Goal: Navigation & Orientation: Find specific page/section

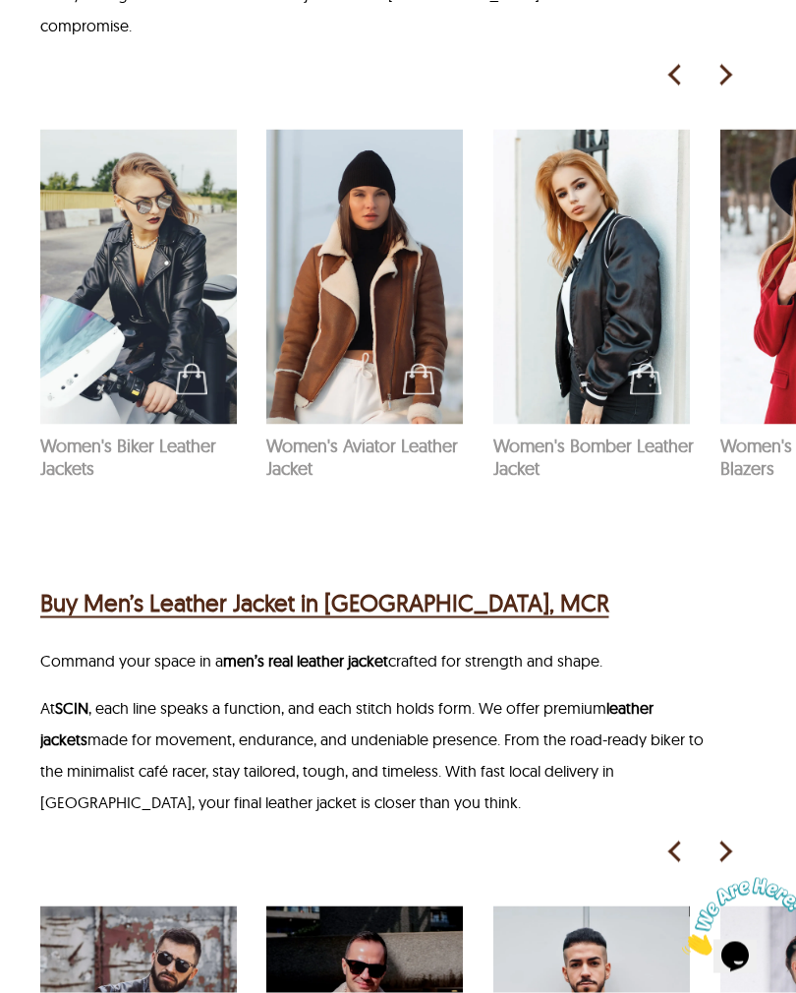
scroll to position [1868, 0]
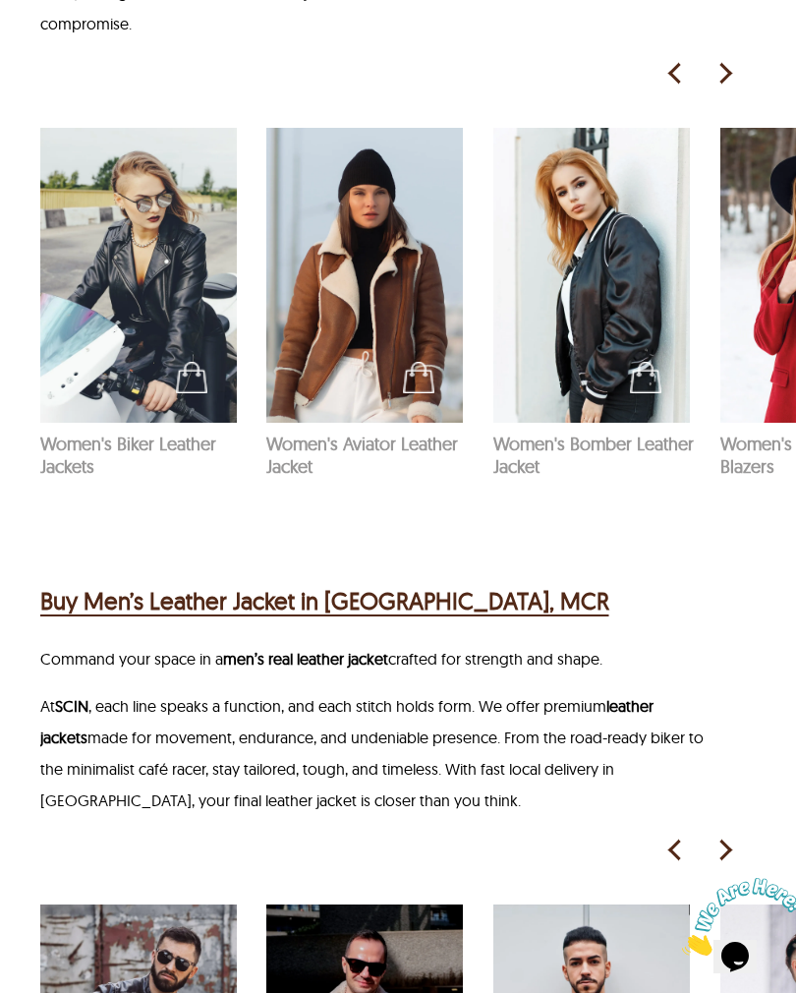
click at [729, 81] on img at bounding box center [724, 73] width 29 height 29
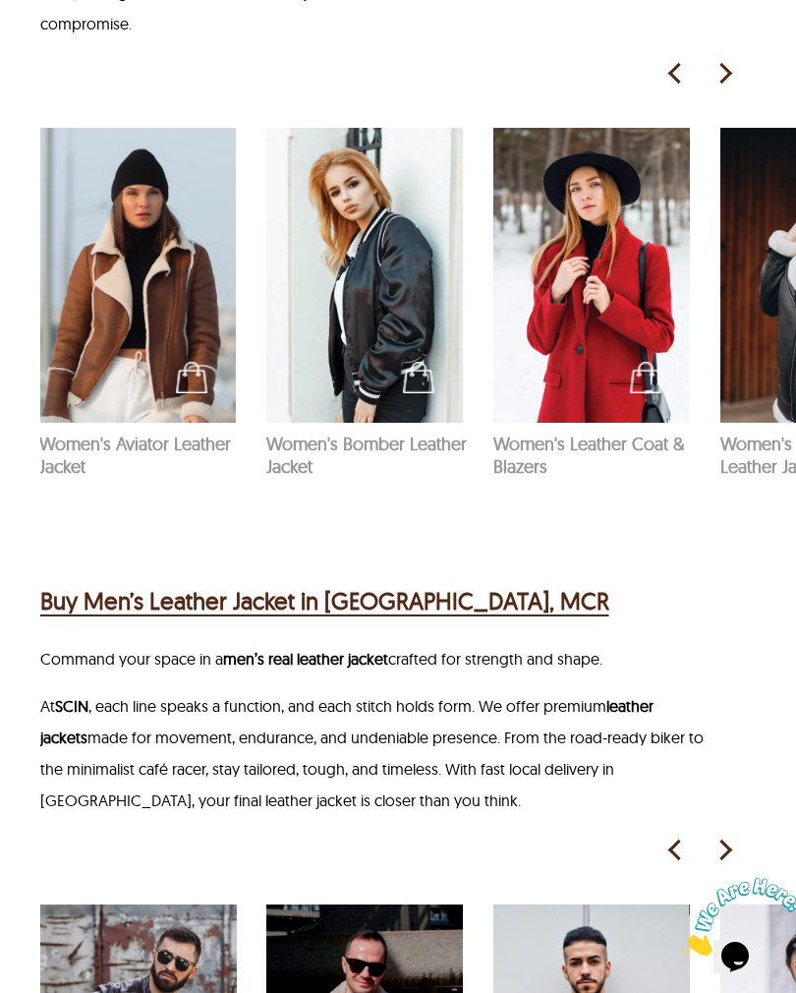
click at [729, 83] on img at bounding box center [724, 73] width 29 height 29
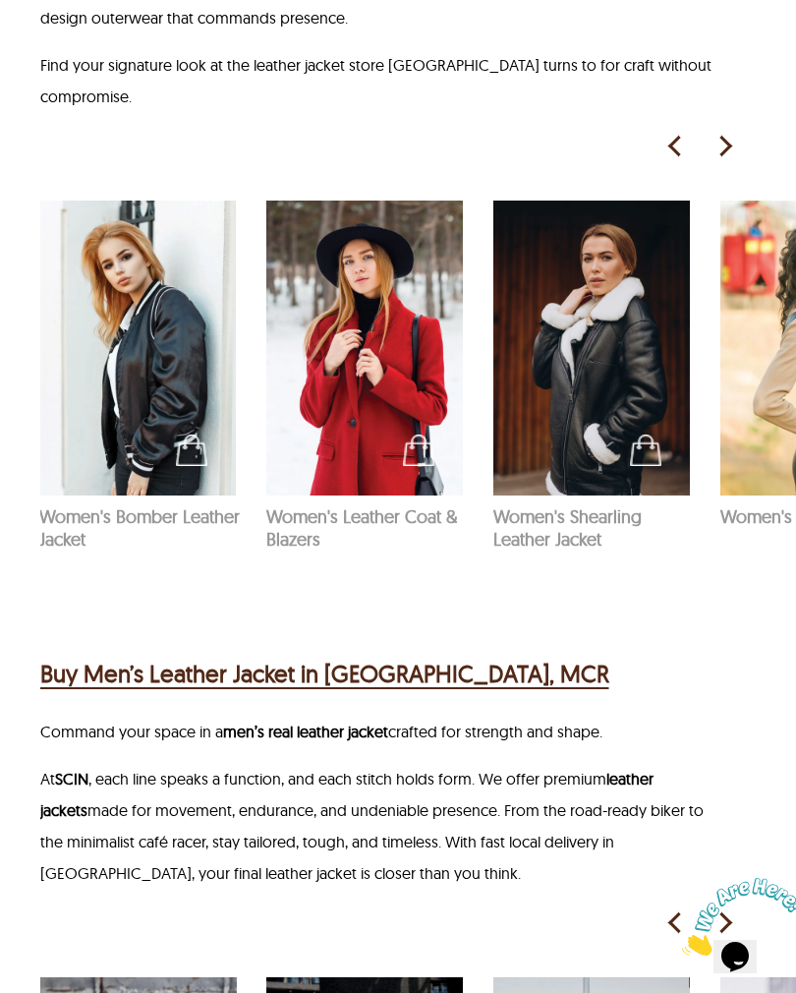
scroll to position [1768, 0]
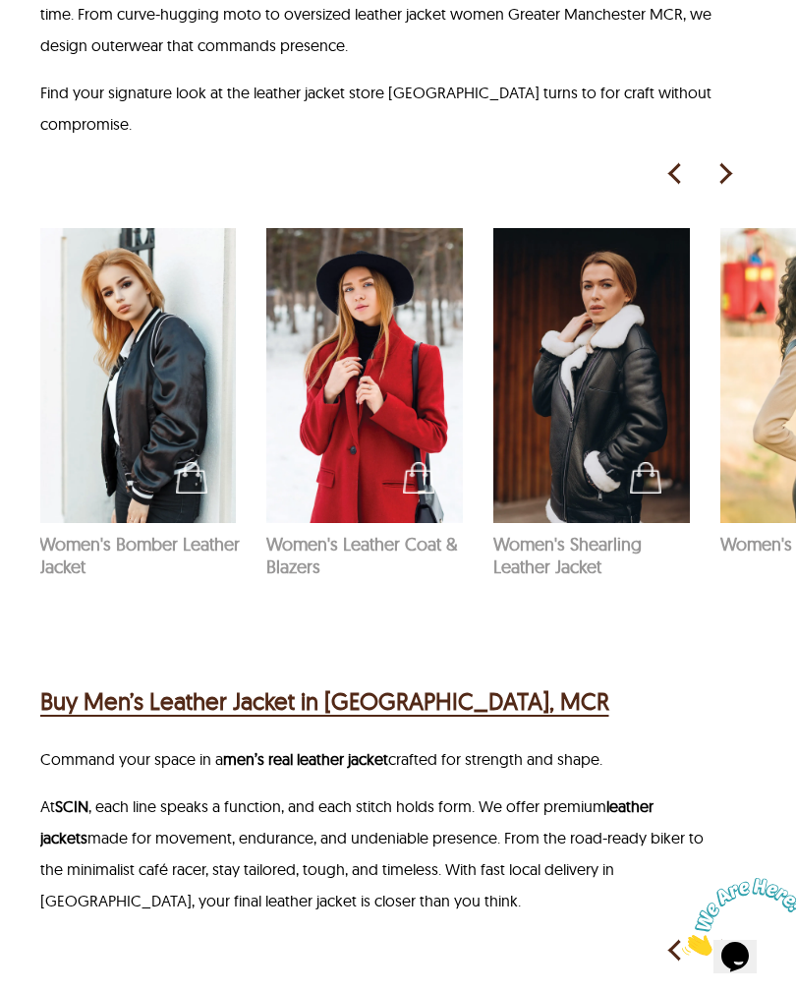
click at [729, 182] on img at bounding box center [724, 173] width 29 height 29
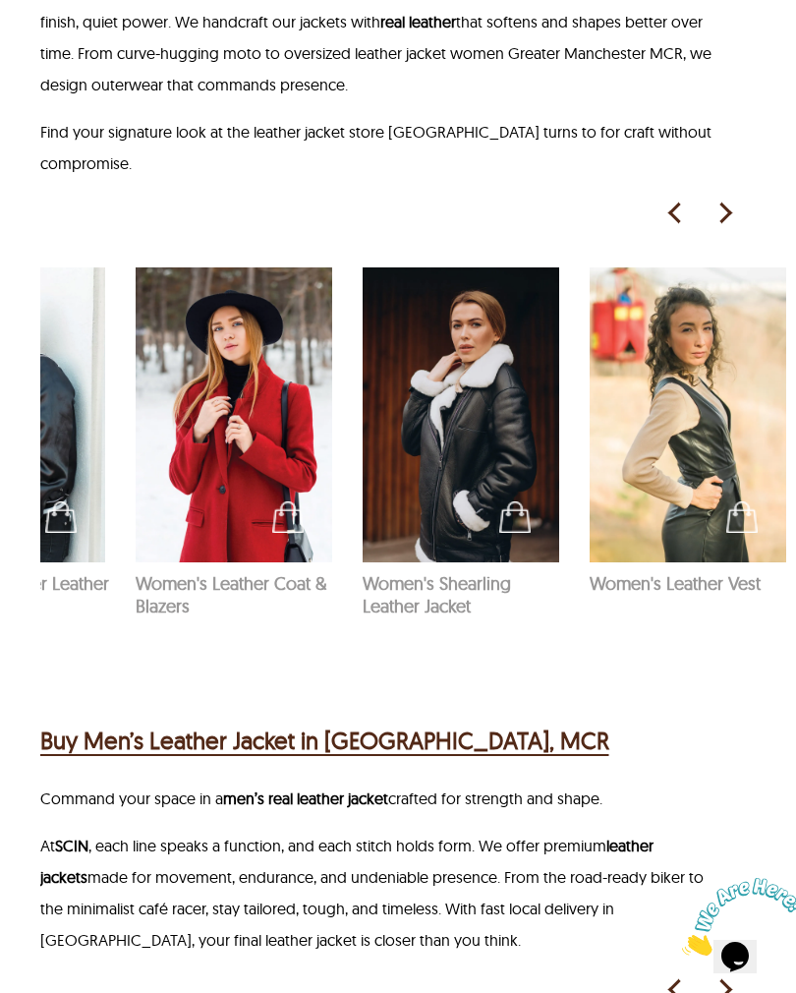
scroll to position [1718, 0]
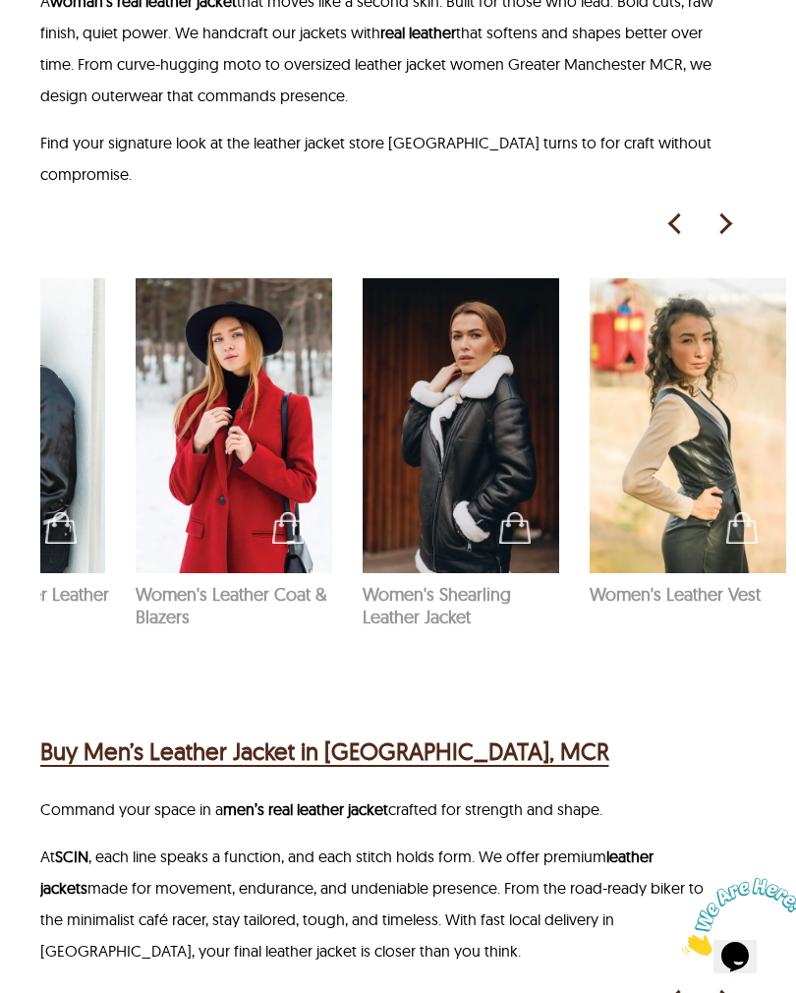
click at [669, 237] on img at bounding box center [674, 223] width 29 height 29
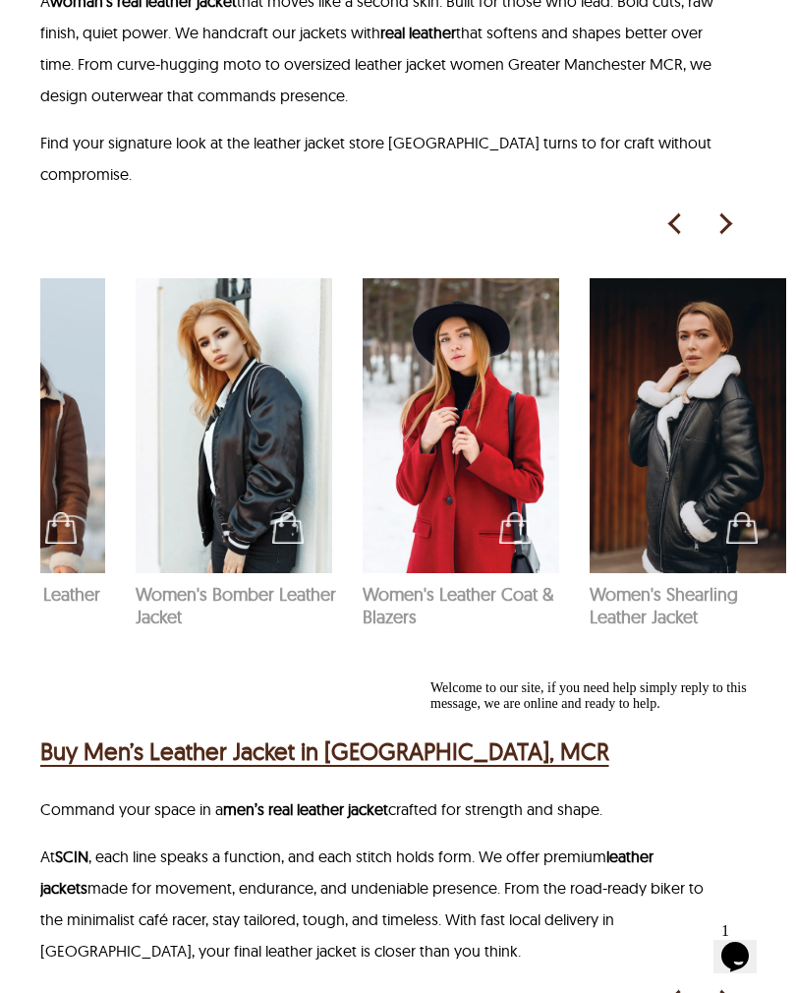
click at [683, 236] on img at bounding box center [674, 223] width 29 height 29
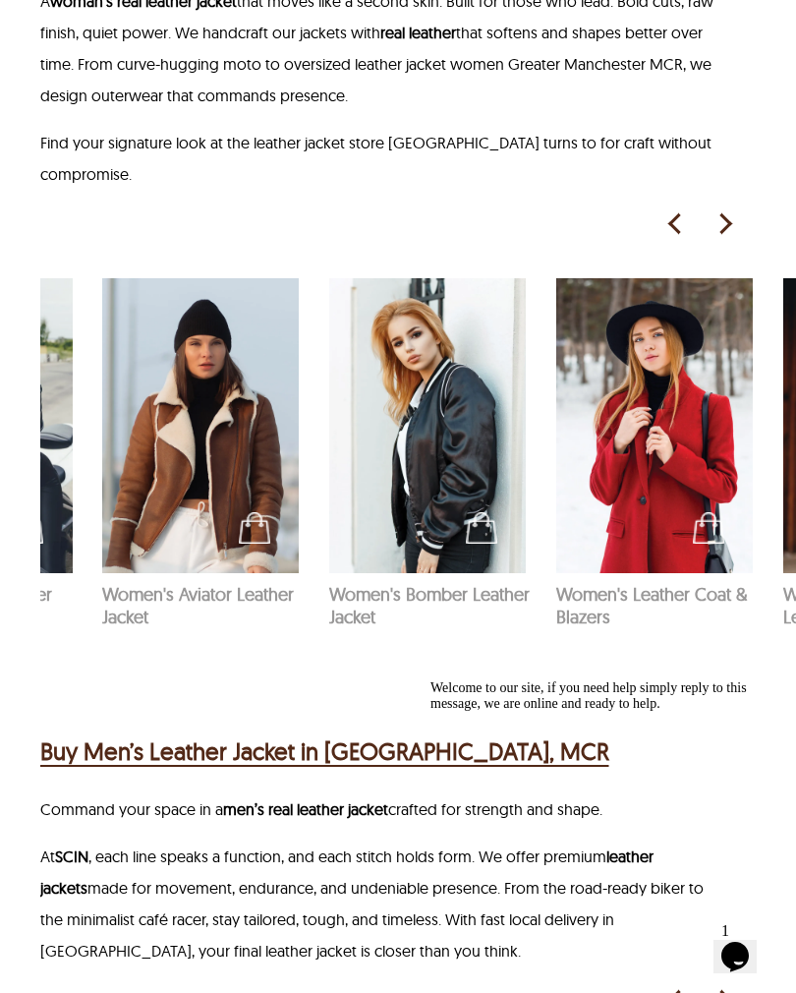
scroll to position [0, 131]
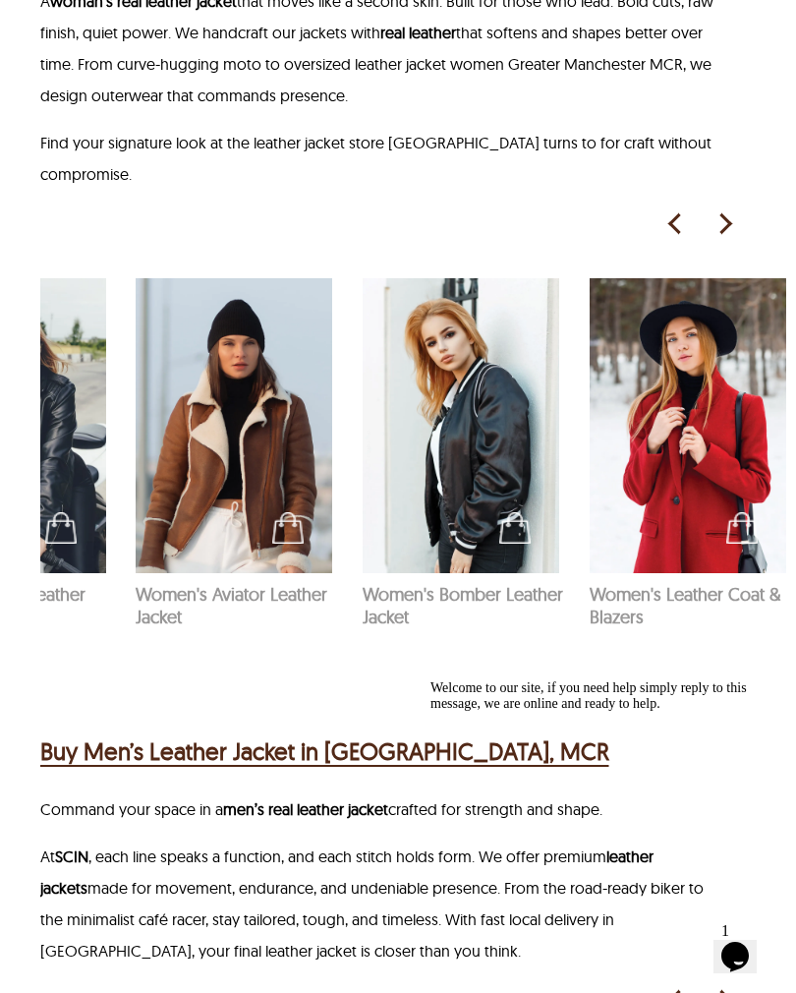
click at [470, 452] on img at bounding box center [461, 425] width 197 height 295
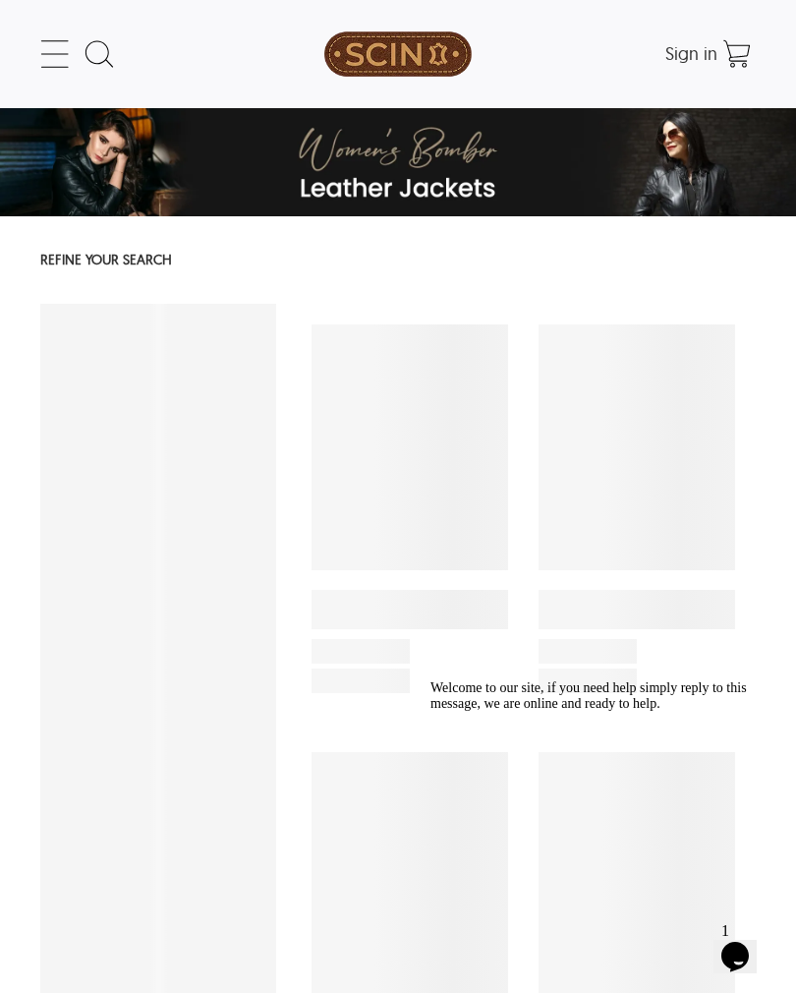
select select "********"
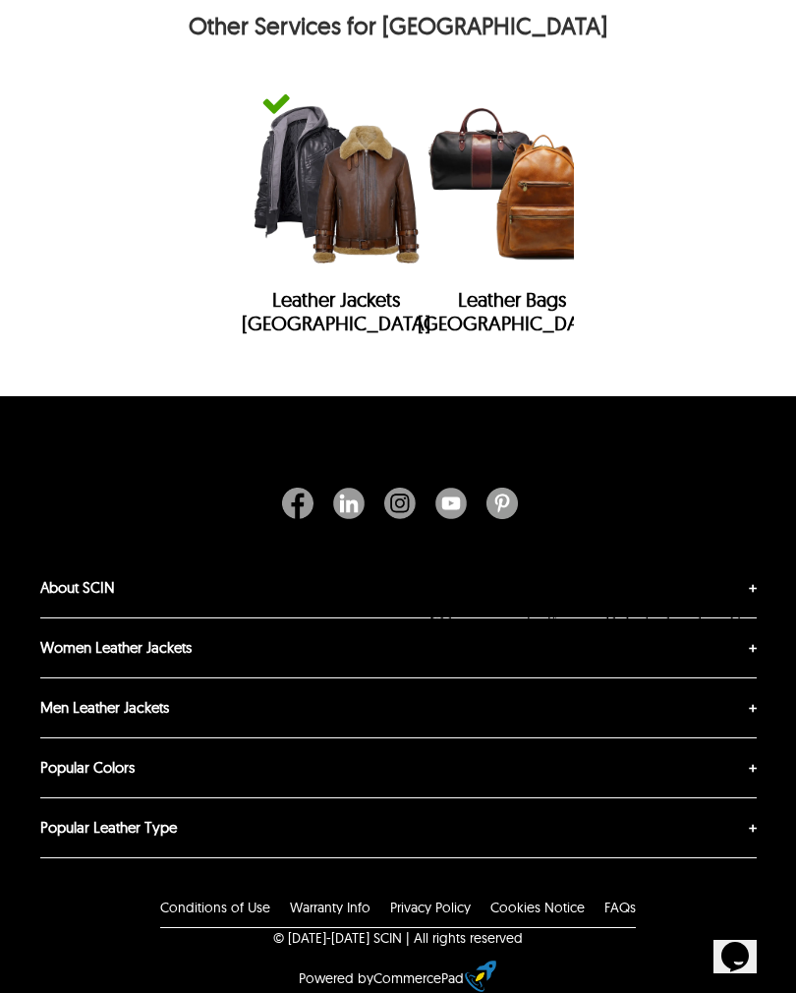
scroll to position [7043, 0]
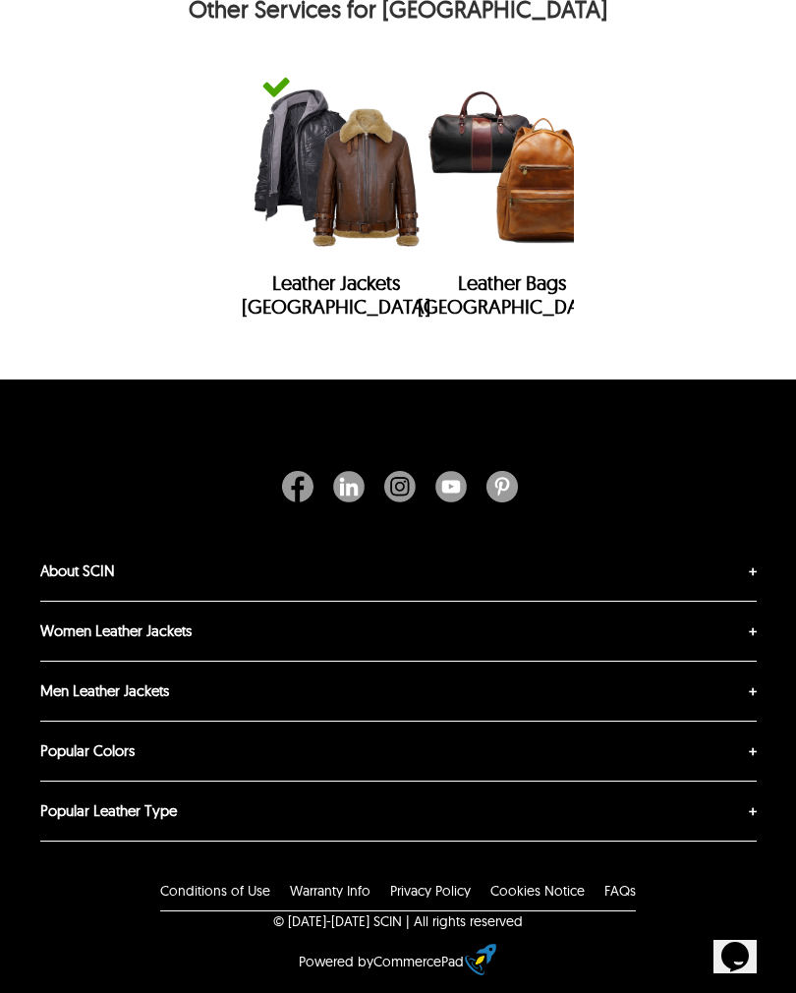
click at [52, 580] on link "About SCIN" at bounding box center [77, 570] width 75 height 19
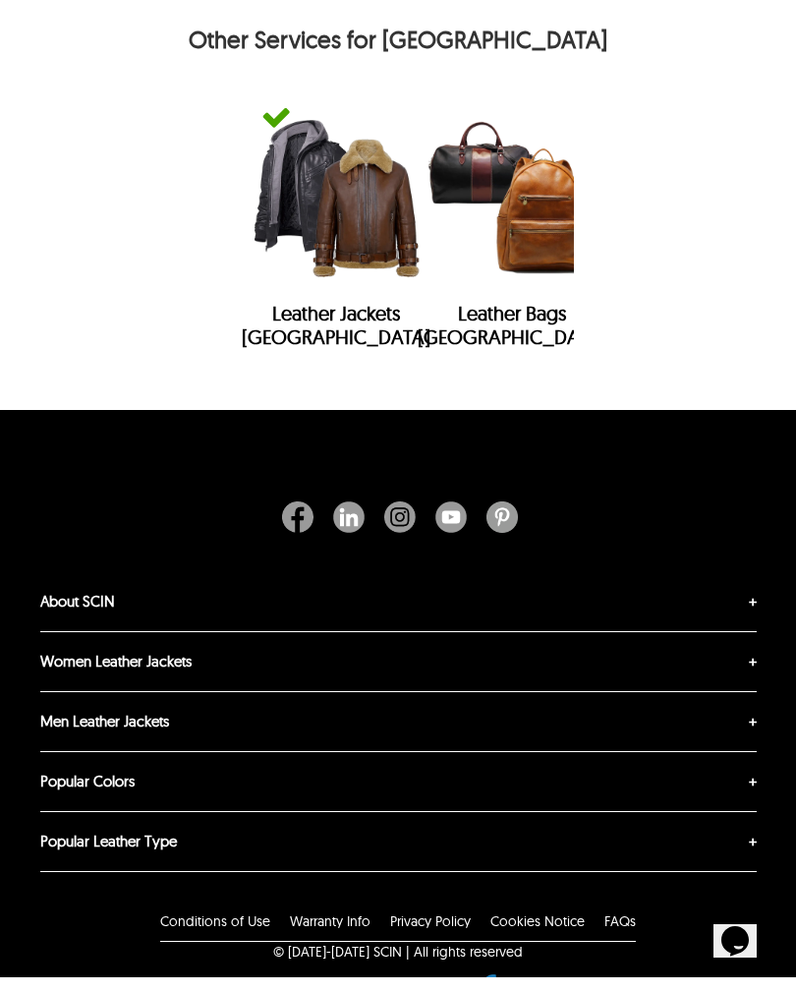
scroll to position [7042, 0]
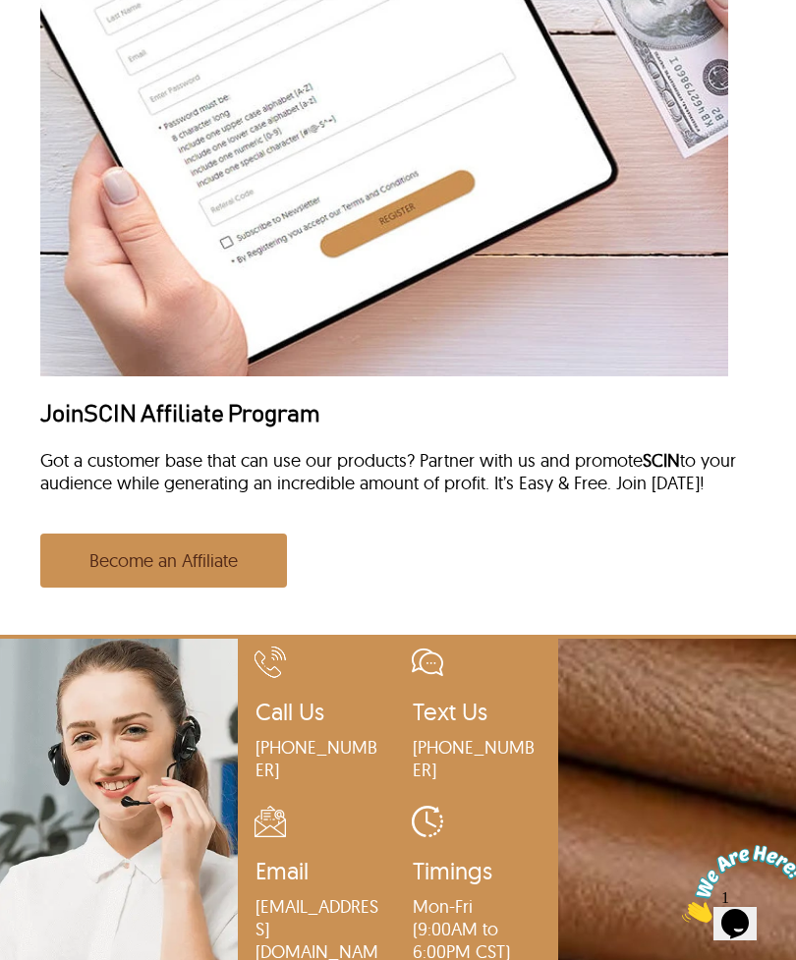
scroll to position [5191, 0]
